Goal: Transaction & Acquisition: Purchase product/service

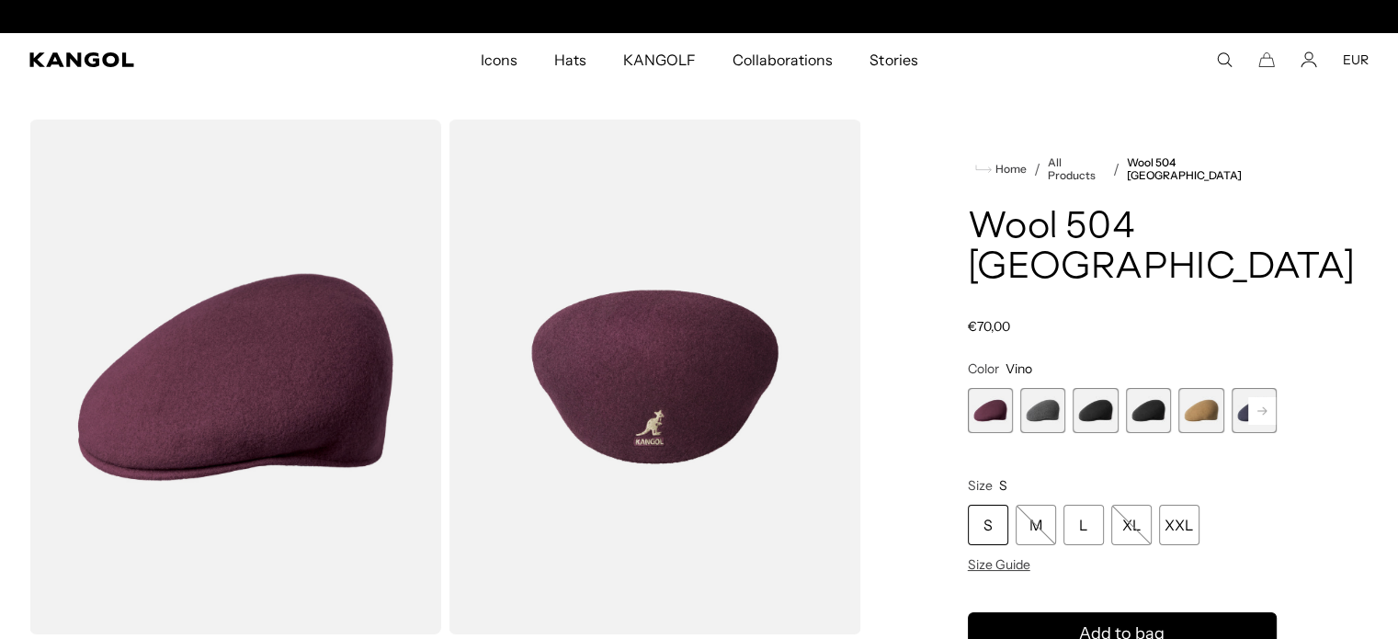
scroll to position [0, 379]
click at [1229, 58] on icon "Search here" at bounding box center [1224, 59] width 17 height 17
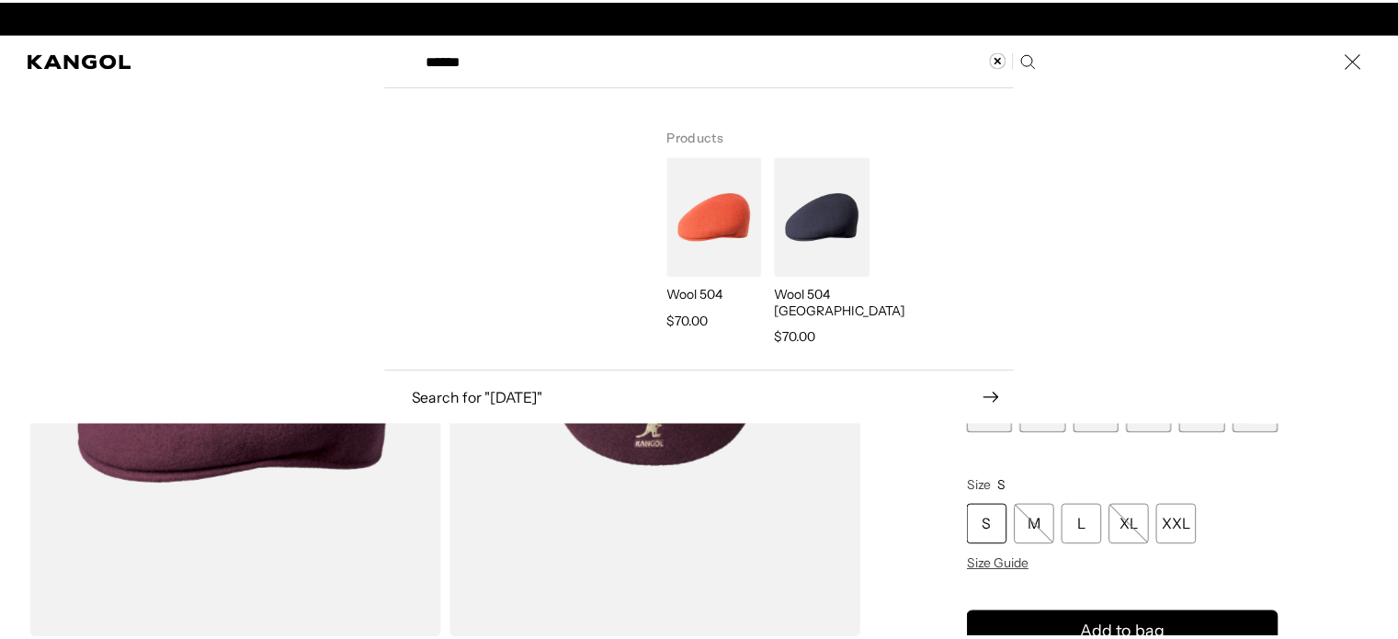
scroll to position [0, 0]
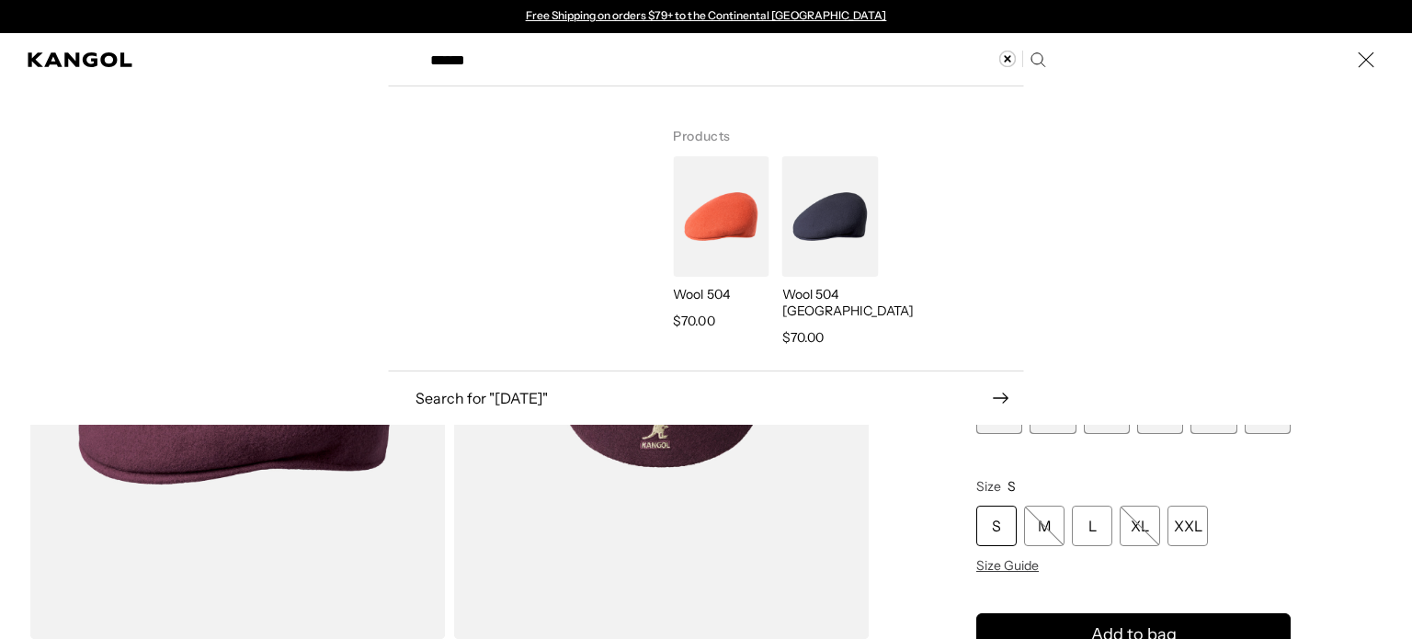
type input "******"
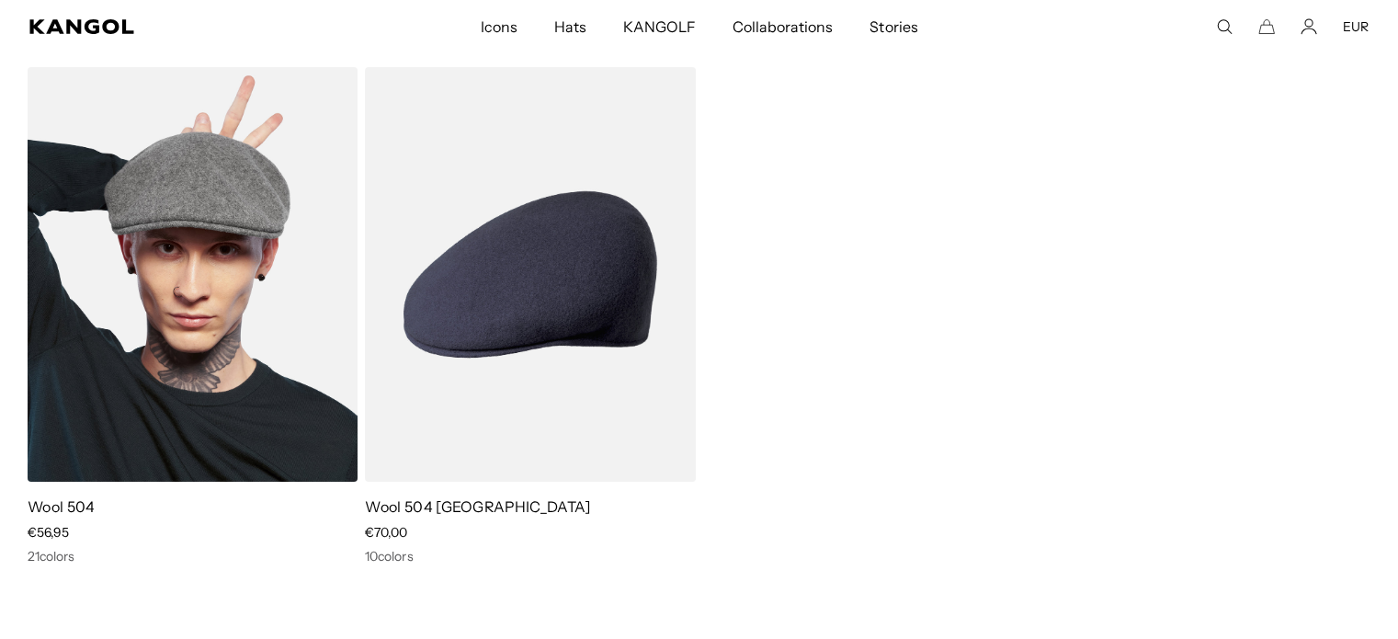
scroll to position [0, 379]
click at [177, 403] on img at bounding box center [193, 274] width 330 height 415
